Goal: Information Seeking & Learning: Learn about a topic

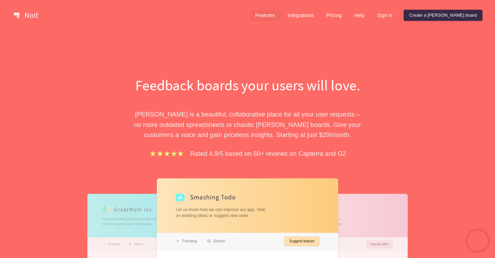
click at [280, 15] on link "Features" at bounding box center [264, 15] width 31 height 11
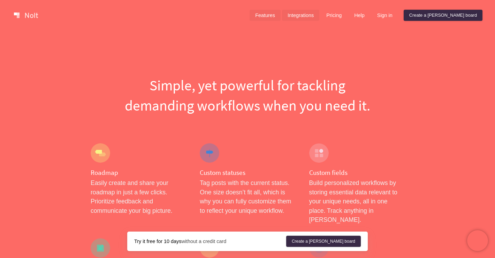
click at [319, 17] on link "Integrations" at bounding box center [300, 15] width 37 height 11
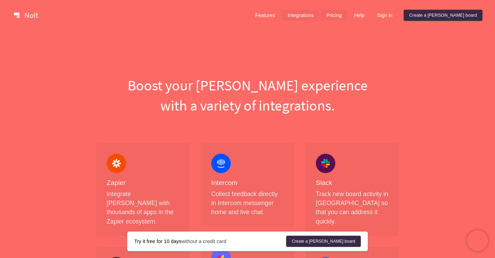
click at [347, 16] on link "Pricing" at bounding box center [333, 15] width 26 height 11
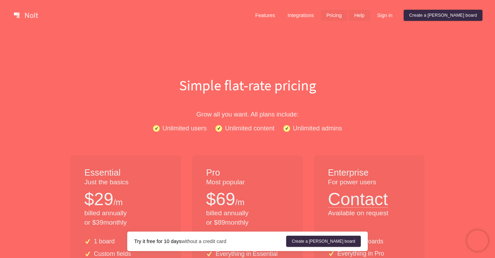
click at [370, 16] on link "Help" at bounding box center [359, 15] width 22 height 11
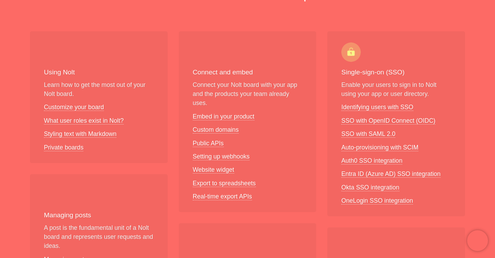
scroll to position [93, 0]
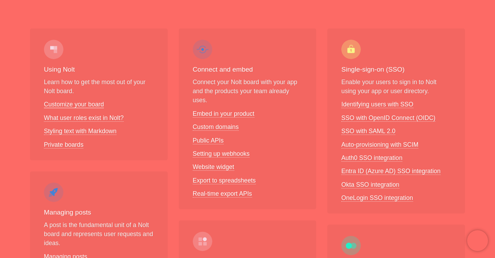
click at [84, 107] on link "Customize your board" at bounding box center [74, 104] width 60 height 7
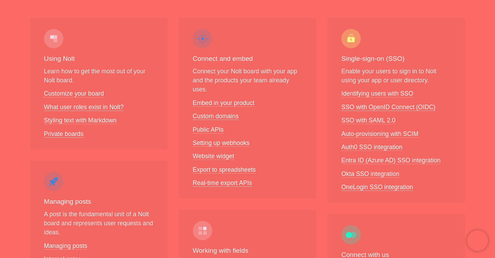
scroll to position [106, 0]
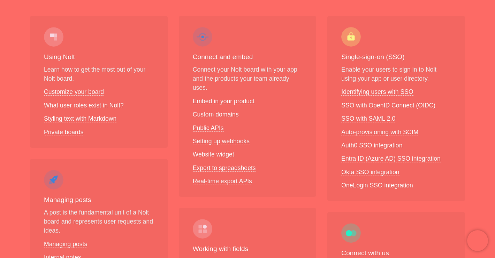
click at [71, 108] on link "What user roles exist in Nolt?" at bounding box center [84, 105] width 80 height 7
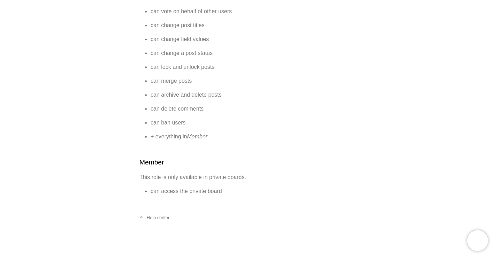
scroll to position [440, 0]
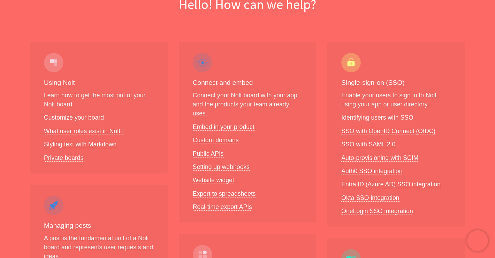
scroll to position [103, 0]
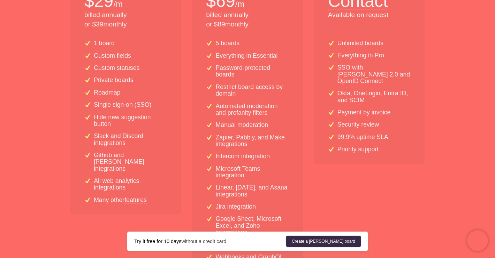
scroll to position [197, 0]
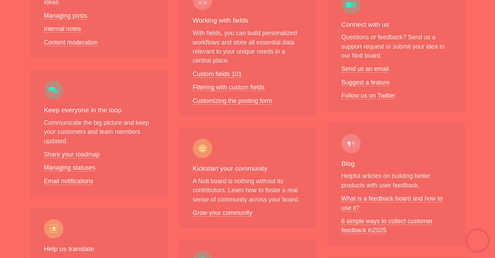
scroll to position [351, 0]
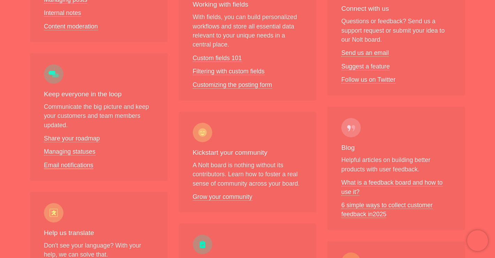
click at [76, 164] on link "Email notifications" at bounding box center [68, 165] width 49 height 7
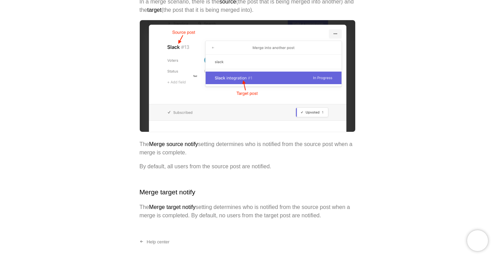
scroll to position [1567, 0]
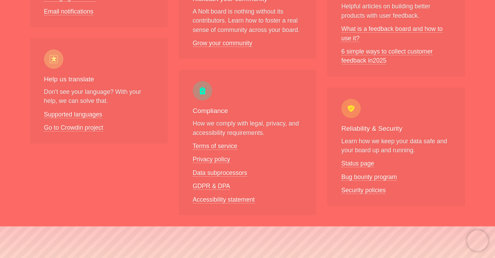
scroll to position [509, 0]
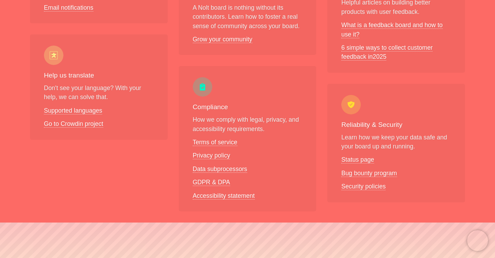
click at [402, 29] on li "What is a feedback board and how to use it?" at bounding box center [396, 30] width 110 height 18
click at [393, 26] on link "What is a feedback board and how to use it?" at bounding box center [391, 30] width 101 height 16
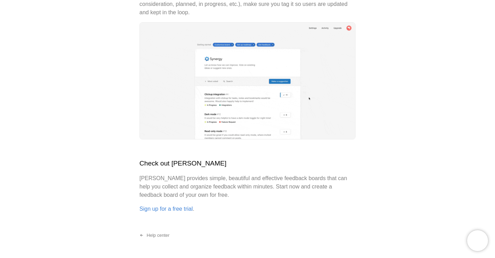
scroll to position [2471, 0]
